Goal: Find contact information: Find contact information

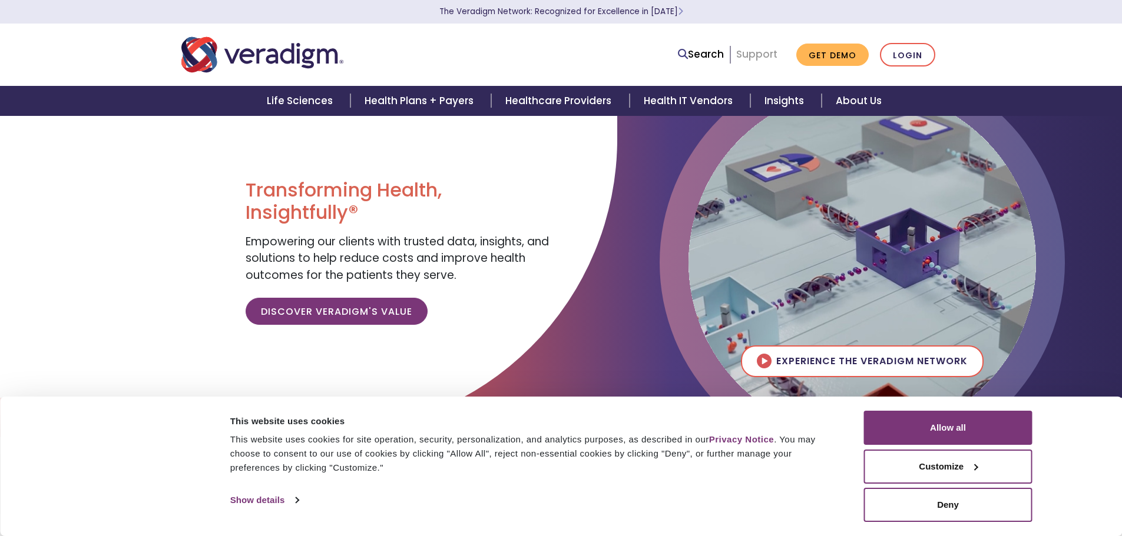
drag, startPoint x: 784, startPoint y: 59, endPoint x: 777, endPoint y: 58, distance: 6.6
click at [784, 58] on ul "Search Support Get Demo Login" at bounding box center [806, 55] width 269 height 24
click at [771, 57] on link "Support" at bounding box center [756, 54] width 41 height 14
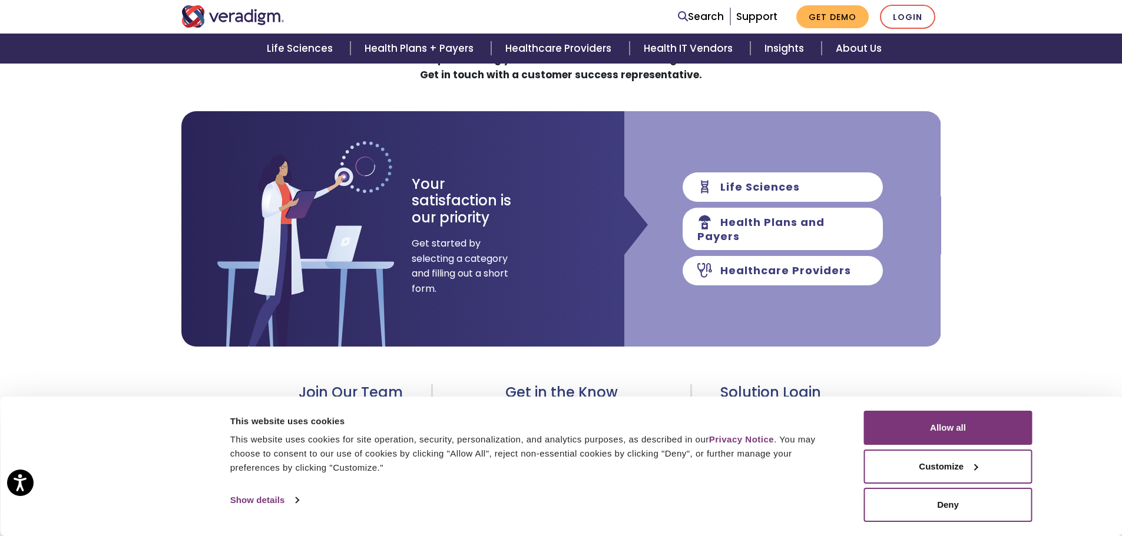
scroll to position [118, 0]
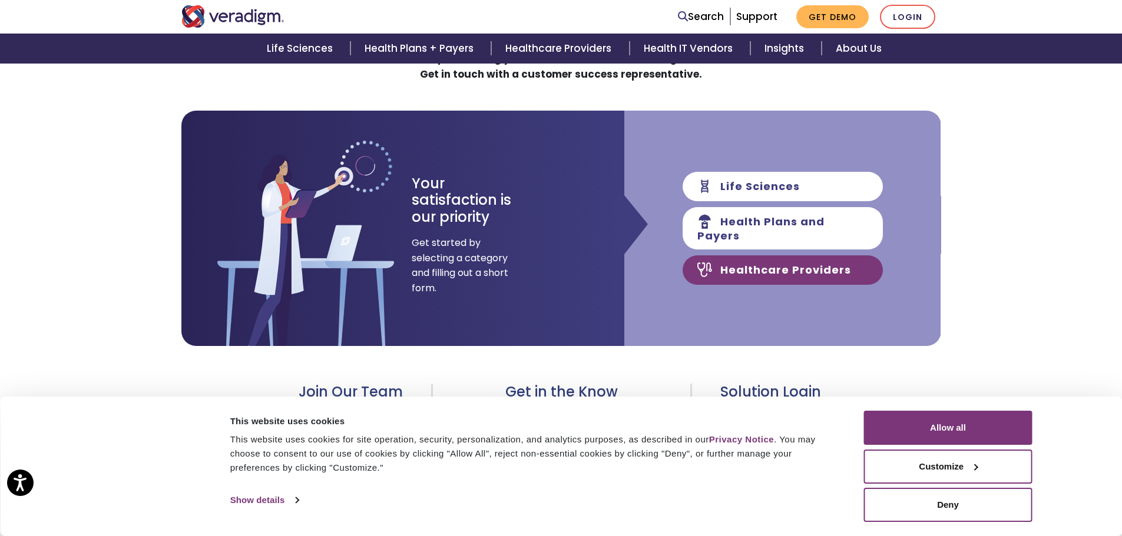
click at [813, 262] on link "Healthcare Providers" at bounding box center [783, 270] width 200 height 29
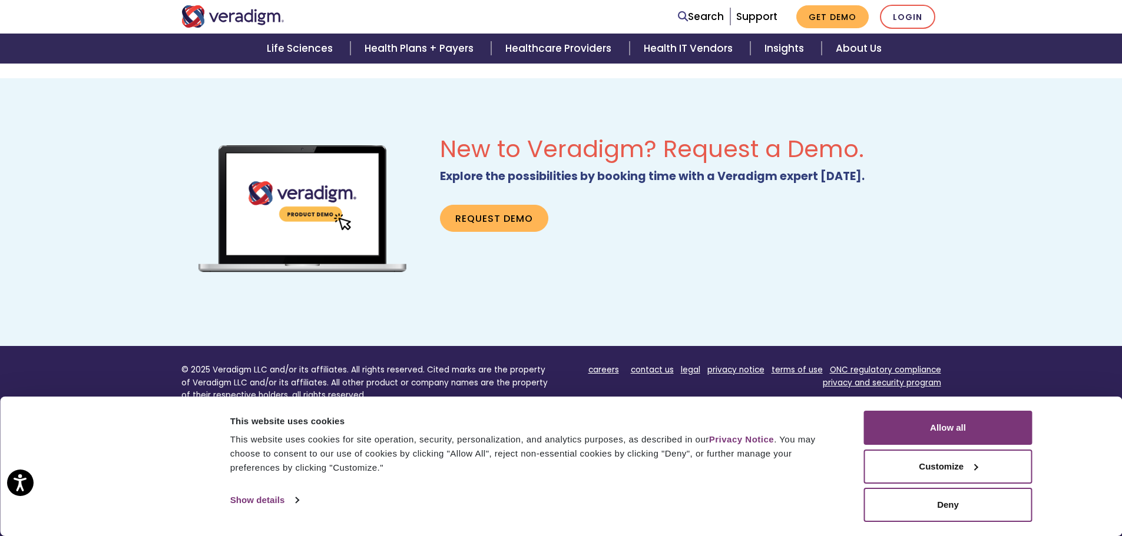
scroll to position [913, 0]
